Goal: Information Seeking & Learning: Learn about a topic

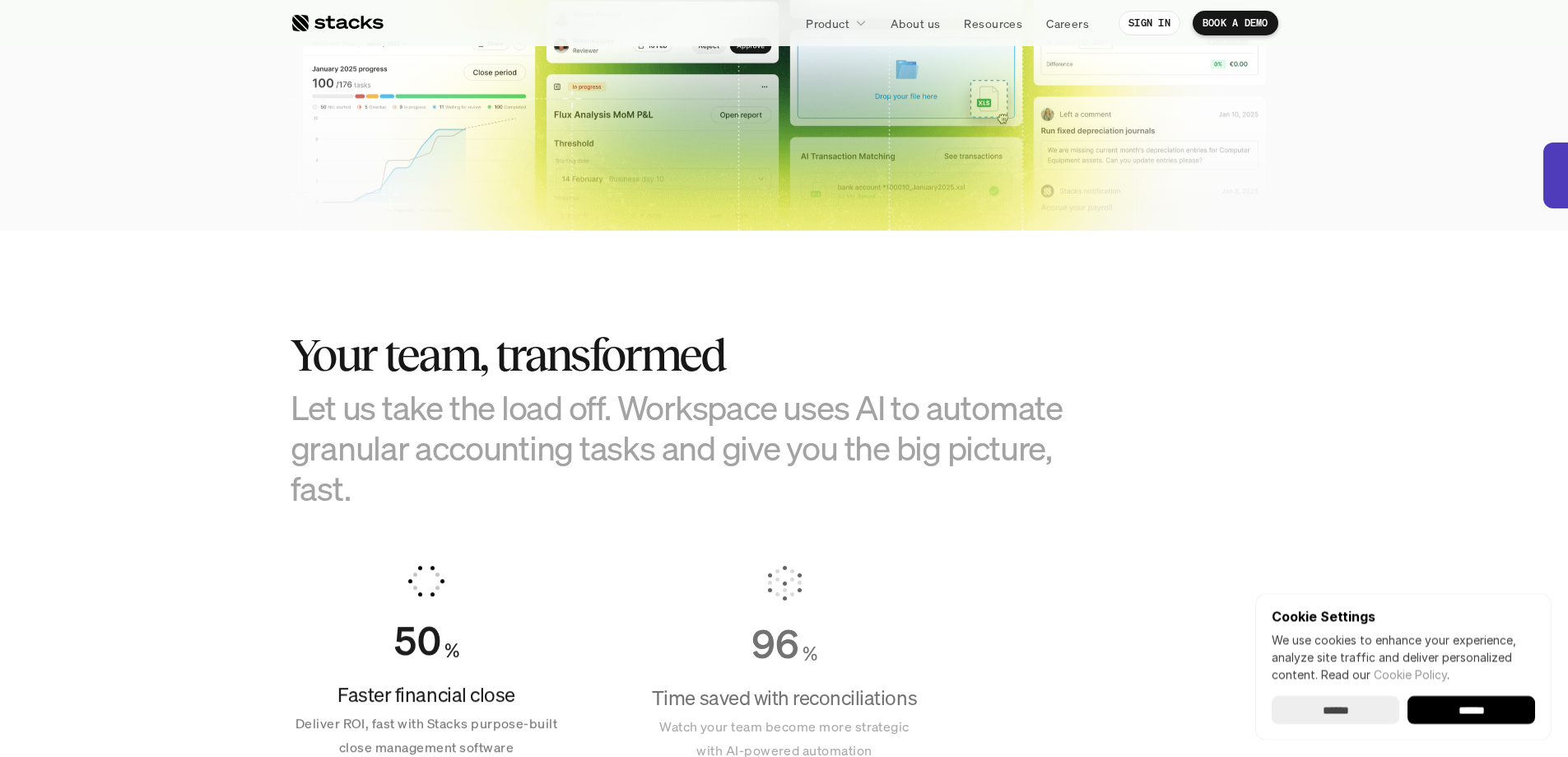
scroll to position [1236, 0]
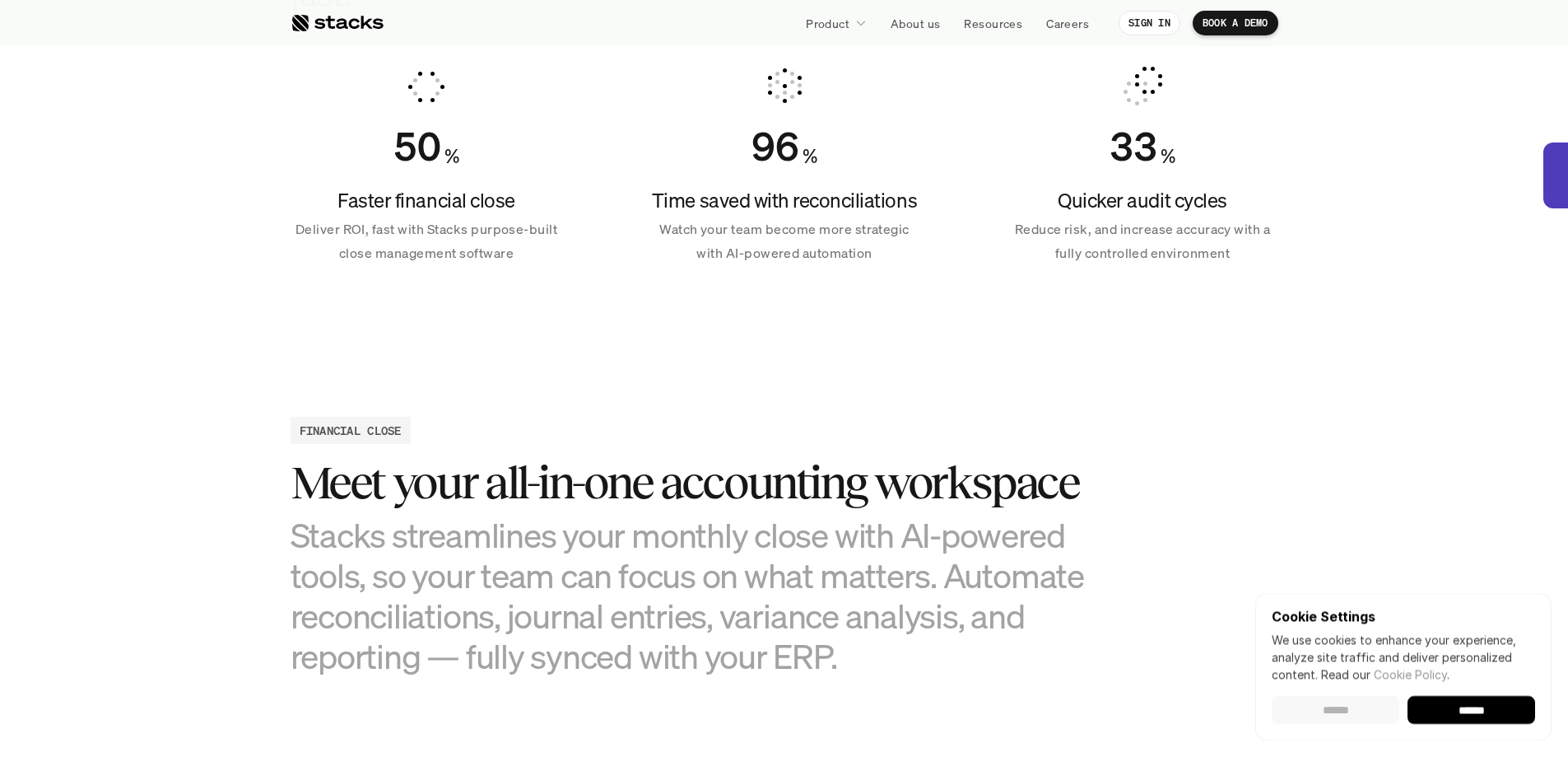
click at [1379, 708] on input "******" at bounding box center [1334, 710] width 127 height 28
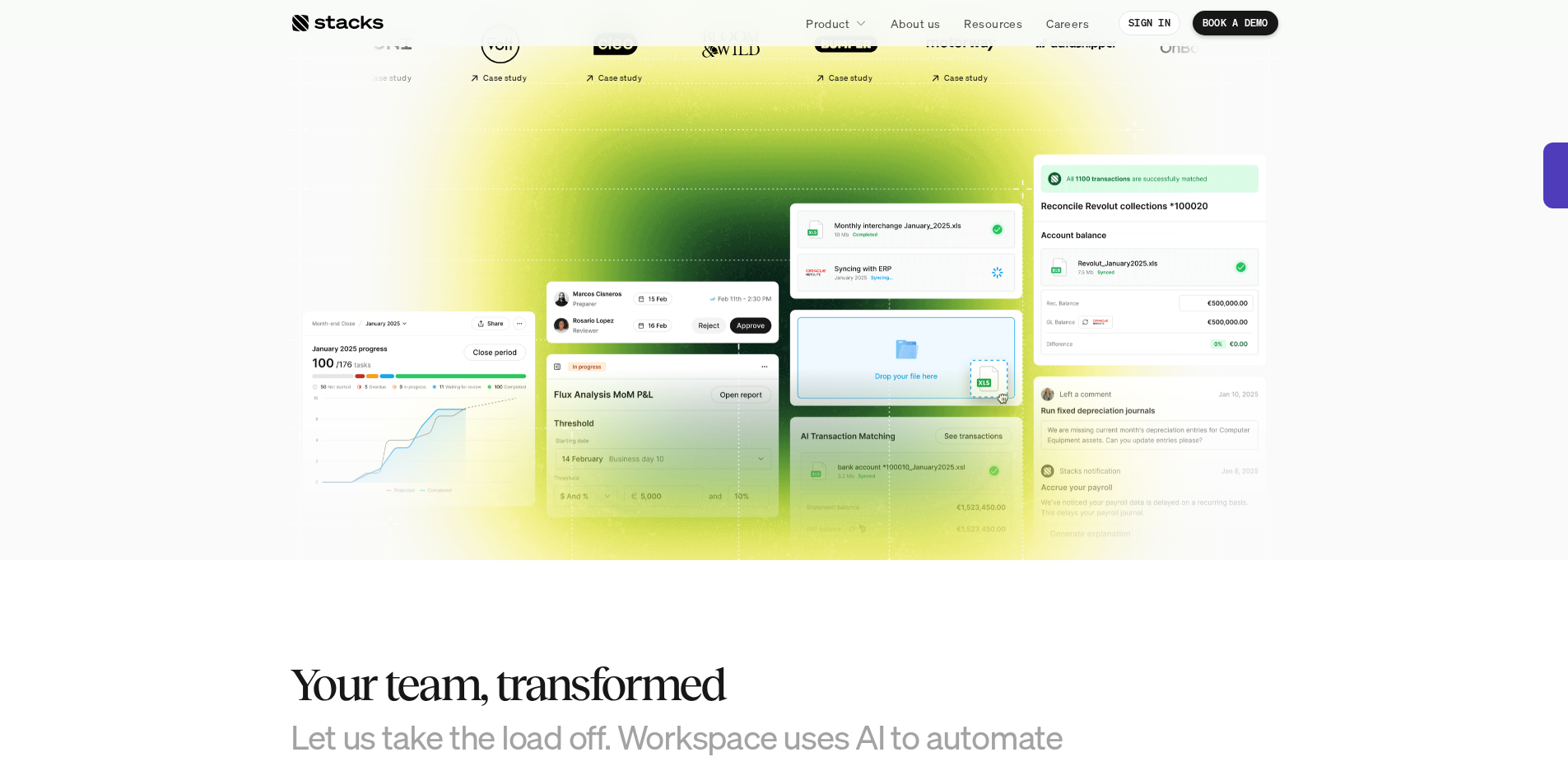
scroll to position [0, 0]
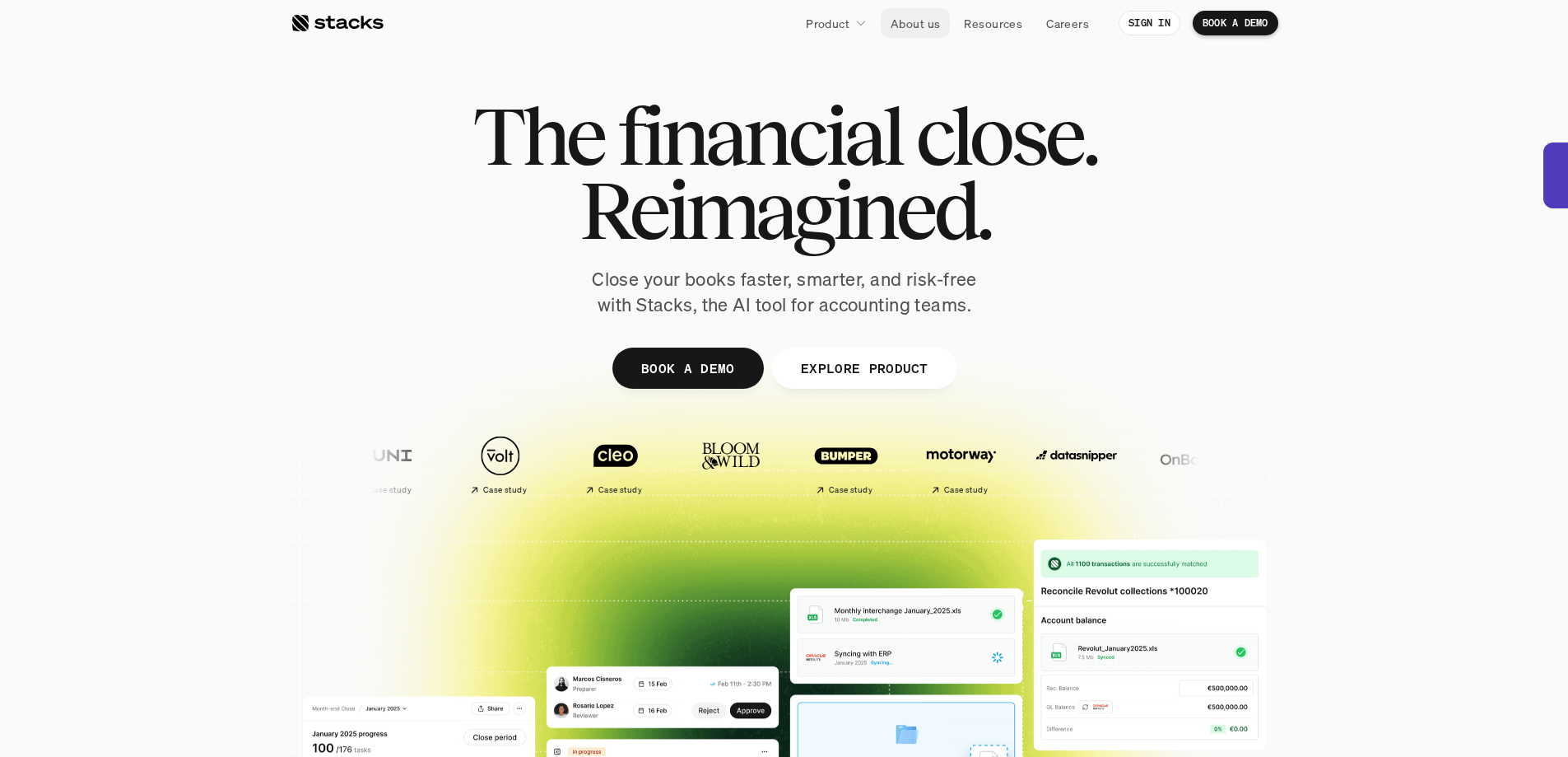
click at [904, 24] on p "About us" at bounding box center [915, 23] width 49 height 18
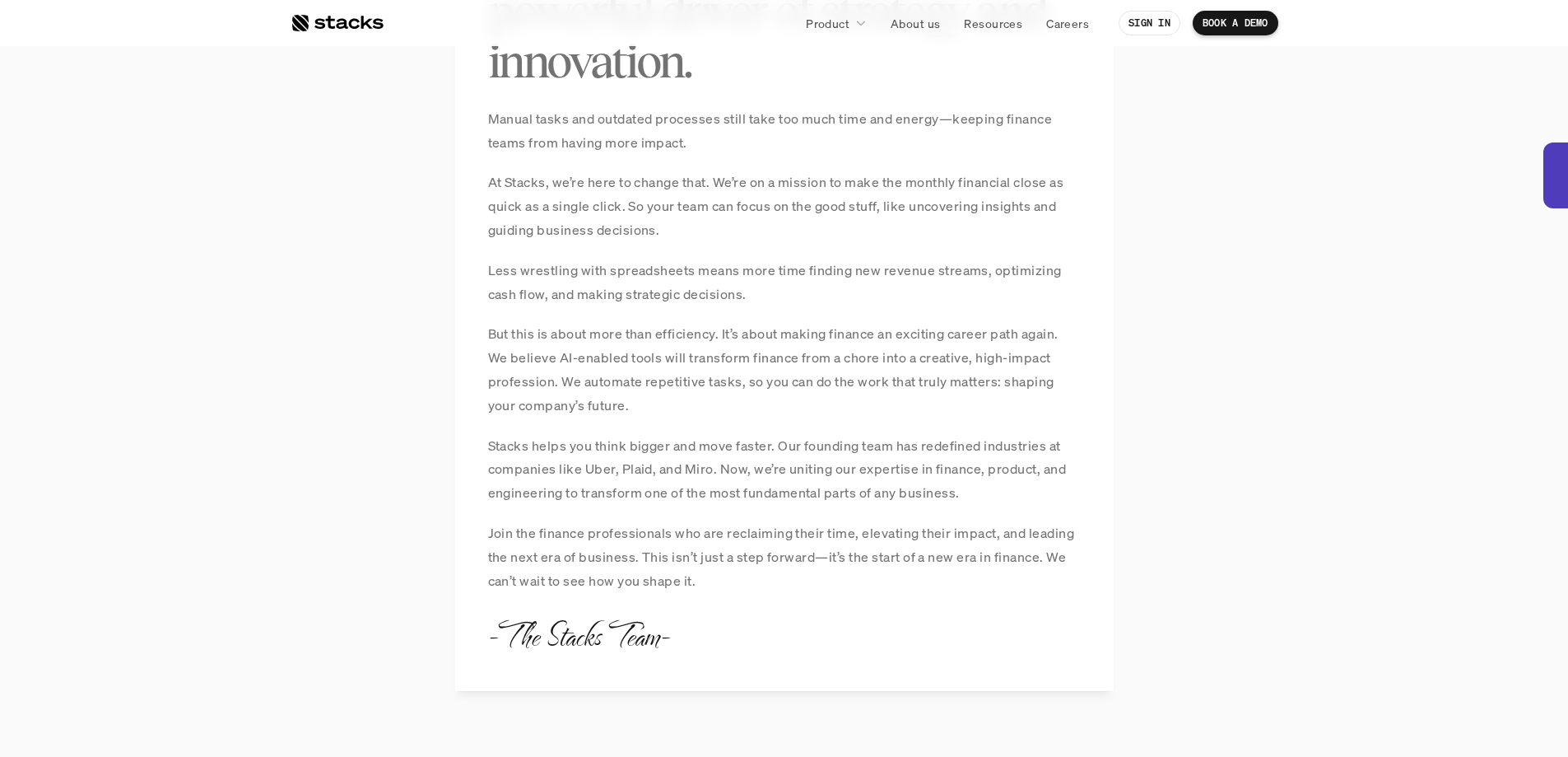
scroll to position [1318, 0]
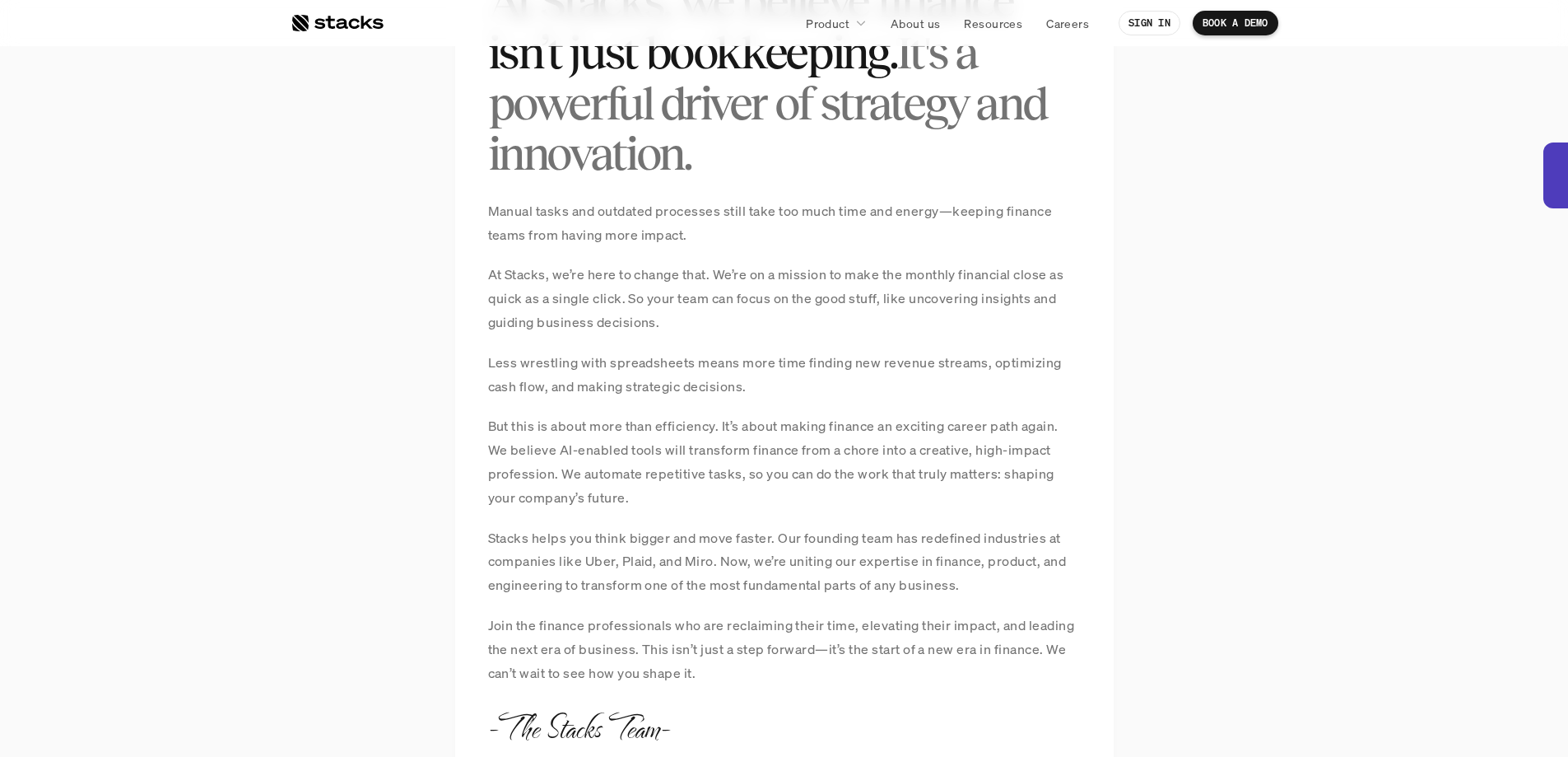
click at [794, 375] on p "Less wrestling with spreadsheets means more time finding new revenue streams, o…" at bounding box center [784, 374] width 593 height 47
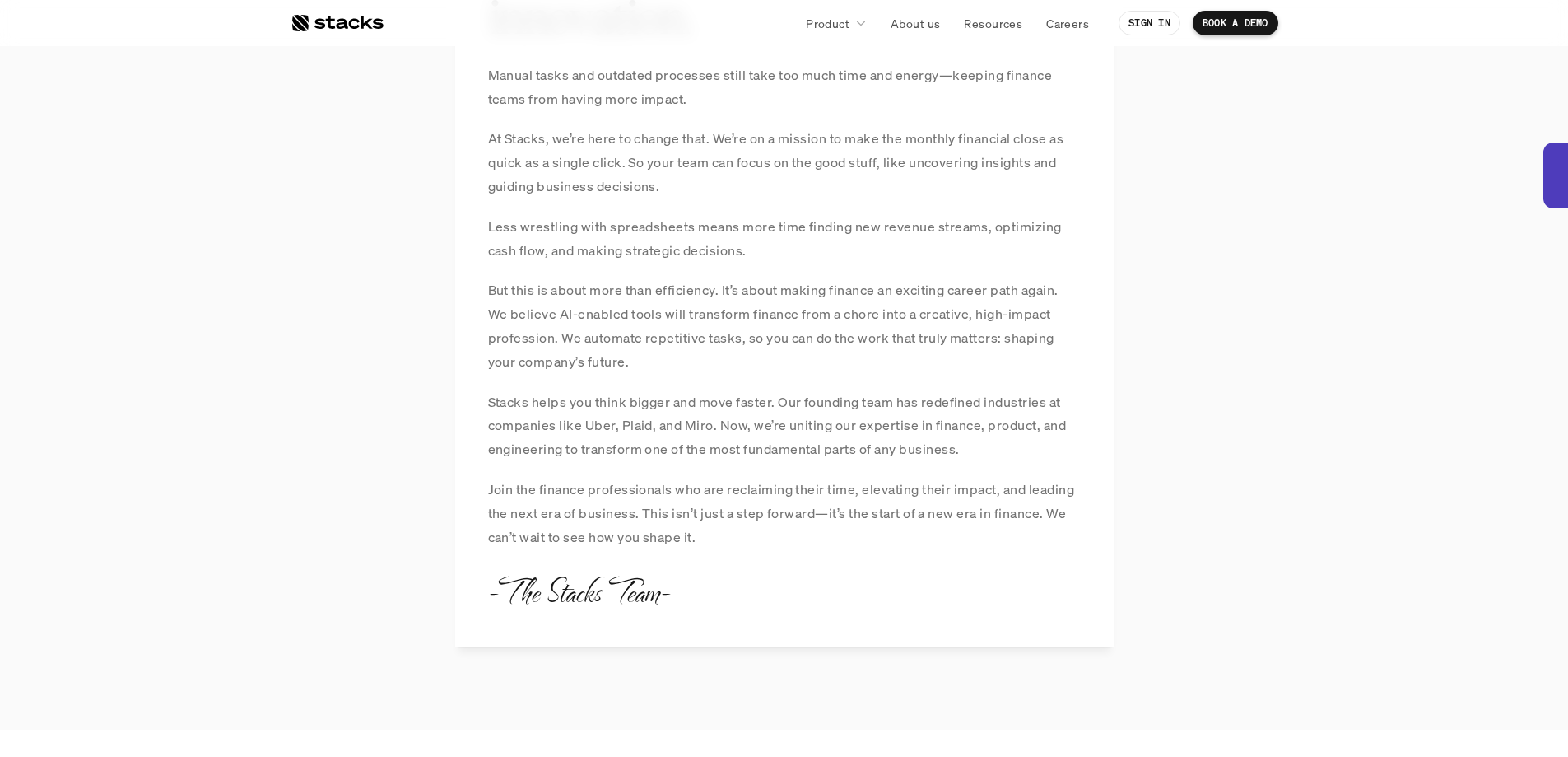
scroll to position [1482, 0]
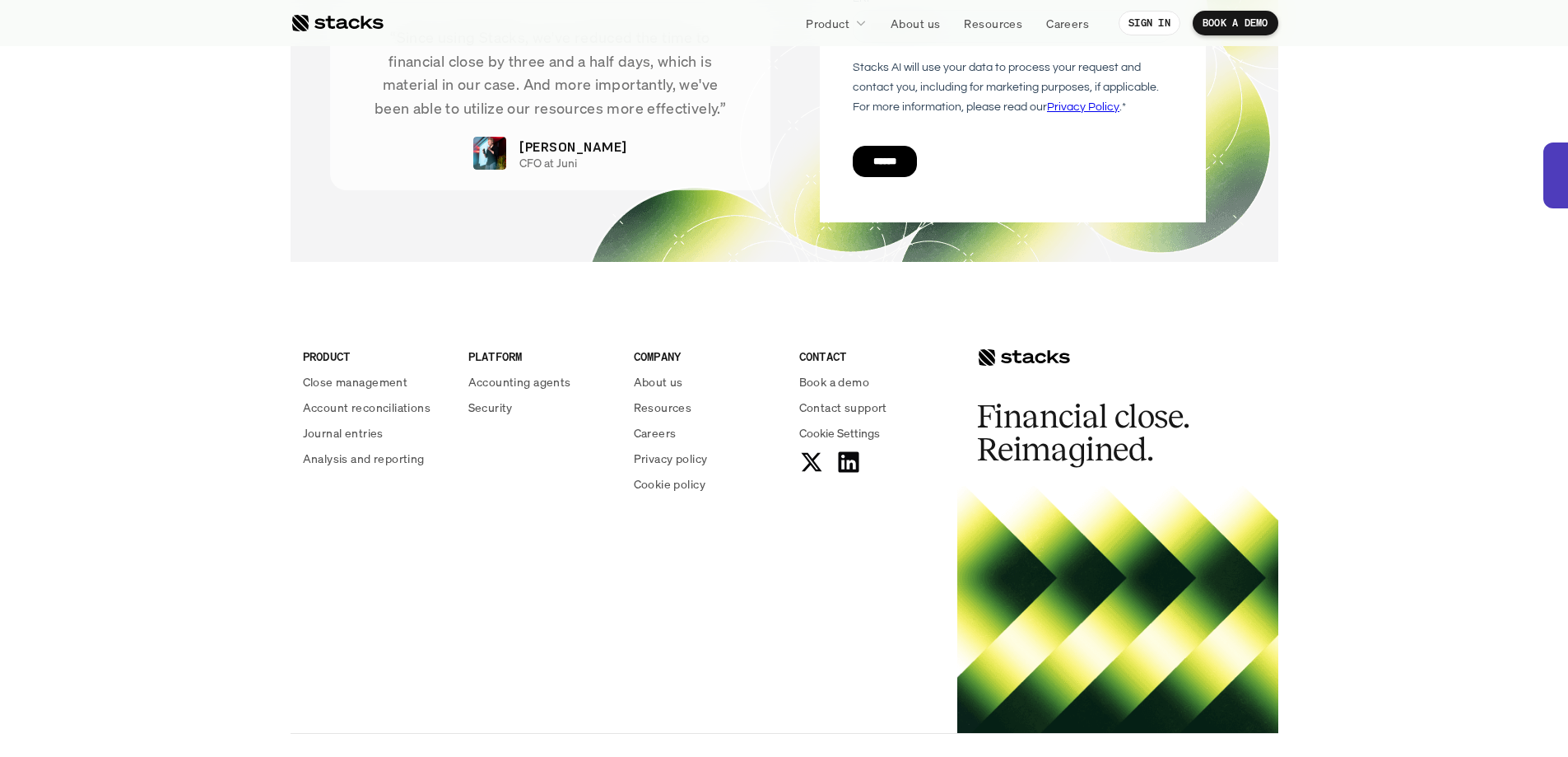
scroll to position [5902, 0]
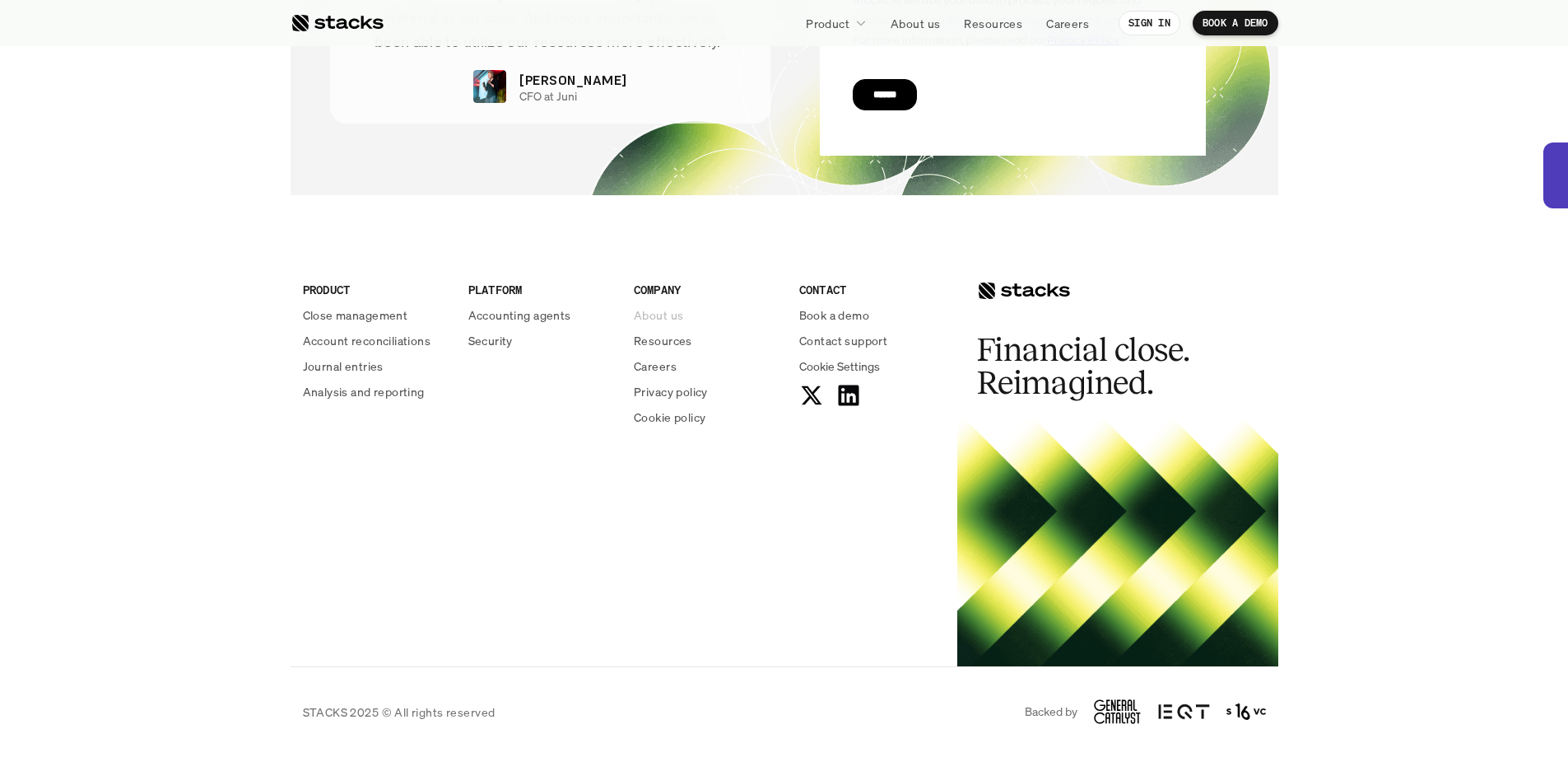
click at [658, 320] on p "About us" at bounding box center [658, 315] width 49 height 18
